Goal: Entertainment & Leisure: Consume media (video, audio)

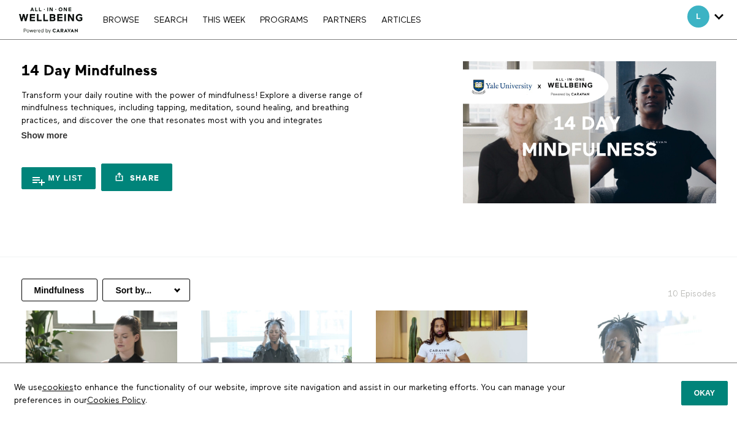
scroll to position [280, 0]
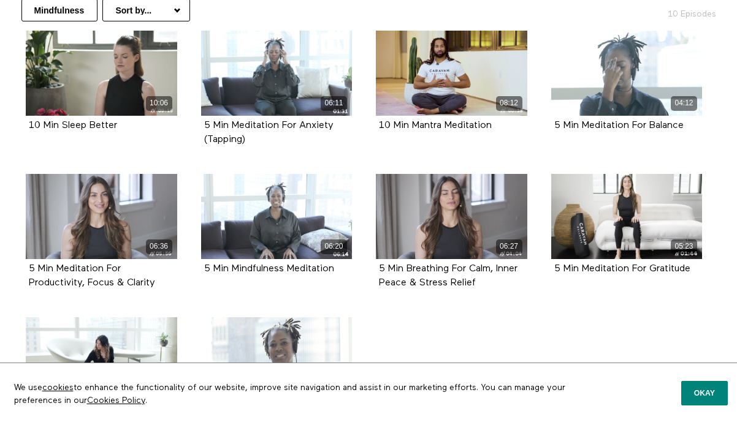
drag, startPoint x: 286, startPoint y: 265, endPoint x: 202, endPoint y: 0, distance: 278.2
click at [0, 0] on section "Mindfulness Sort by... Alphabetical Release date 10 Episodes 10:06 10 Min Sleep…" at bounding box center [368, 229] width 737 height 505
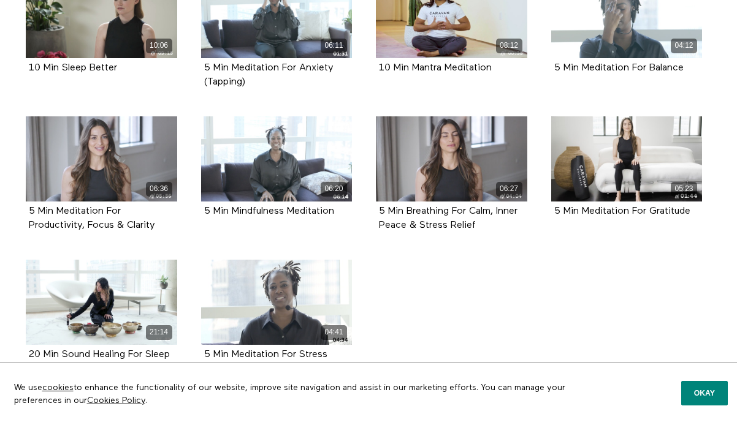
scroll to position [408, 0]
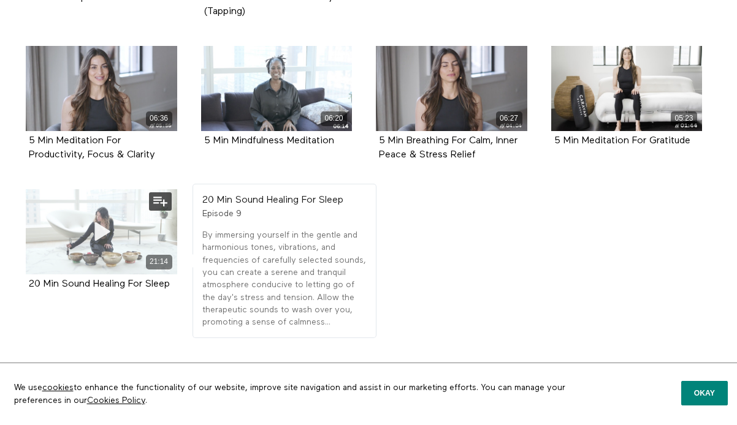
click at [67, 261] on div "21:14" at bounding box center [101, 262] width 151 height 14
